Goal: Transaction & Acquisition: Book appointment/travel/reservation

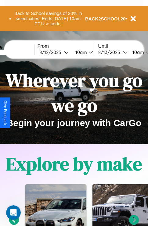
scroll to position [94, 0]
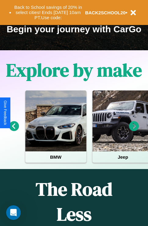
click at [134, 131] on icon at bounding box center [134, 126] width 10 height 10
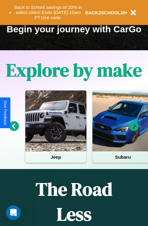
click at [14, 131] on icon at bounding box center [14, 126] width 10 height 10
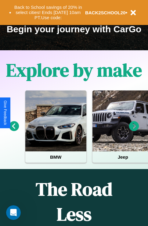
click at [14, 131] on icon at bounding box center [14, 126] width 10 height 10
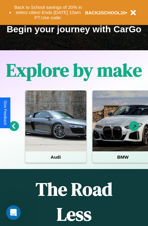
click at [134, 131] on icon at bounding box center [134, 126] width 10 height 10
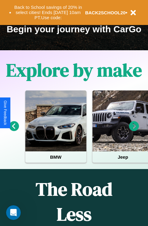
click at [134, 131] on icon at bounding box center [134, 126] width 10 height 10
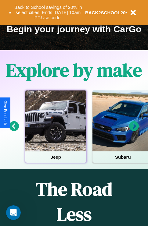
click at [56, 131] on div at bounding box center [55, 121] width 61 height 61
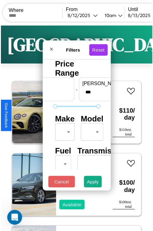
scroll to position [18, 0]
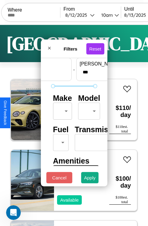
click at [61, 110] on body "CarGo Where From [DATE] 10am Until [DATE] 10am Become a Host Login Sign Up Toky…" at bounding box center [74, 126] width 148 height 252
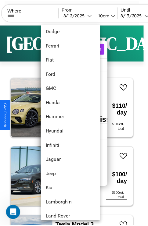
scroll to position [173, 0]
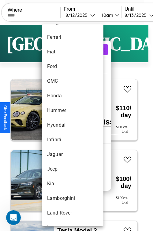
click at [61, 125] on li "Hyundai" at bounding box center [72, 125] width 61 height 15
type input "*******"
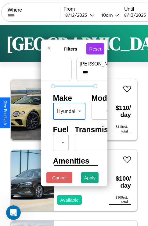
scroll to position [49, 0]
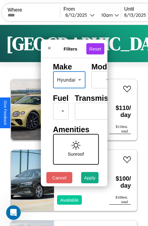
click at [59, 110] on body "CarGo Where From [DATE] 10am Until [DATE] 10am Become a Host Login Sign Up Toky…" at bounding box center [74, 126] width 148 height 252
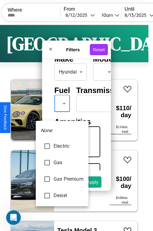
type input "**********"
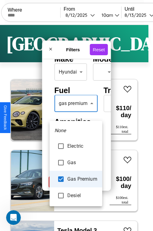
click at [76, 112] on div at bounding box center [76, 115] width 153 height 231
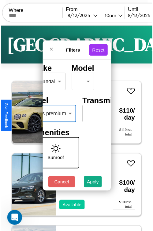
scroll to position [49, 46]
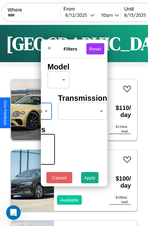
click at [79, 110] on body "CarGo Where From [DATE] 10am Until [DATE] 10am Become a Host Login Sign Up Toky…" at bounding box center [74, 126] width 148 height 252
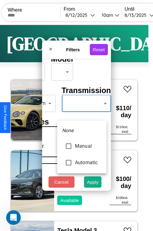
type input "******"
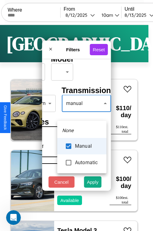
click at [81, 112] on div at bounding box center [76, 115] width 153 height 231
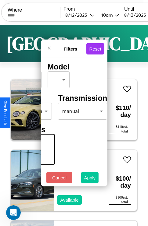
click at [90, 179] on button "Apply" at bounding box center [90, 177] width 18 height 11
